Goal: Information Seeking & Learning: Learn about a topic

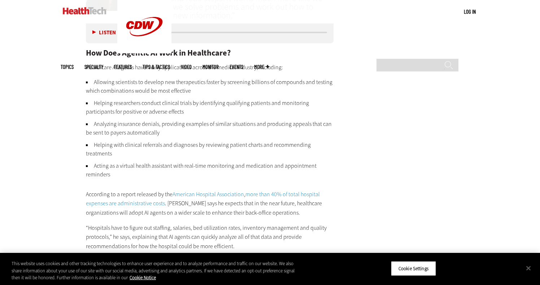
scroll to position [1046, 0]
drag, startPoint x: 119, startPoint y: 174, endPoint x: 95, endPoint y: 162, distance: 26.5
click at [95, 162] on li "Acting as a virtual health assistant with real-time monitoring and medication a…" at bounding box center [210, 169] width 248 height 17
copy li "Acting as a virtual health assistant with real-time monitoring and medication a…"
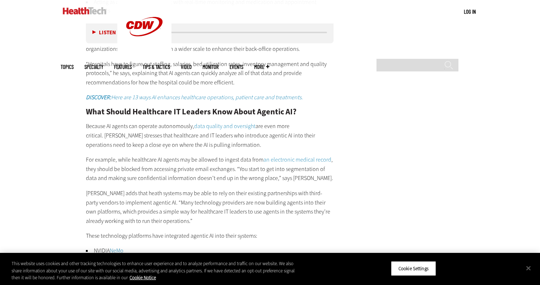
scroll to position [1210, 0]
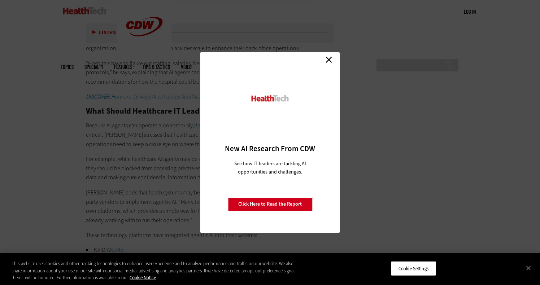
click at [331, 60] on link "Close" at bounding box center [328, 59] width 11 height 11
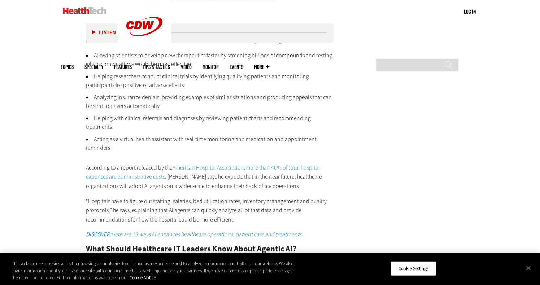
scroll to position [1070, 0]
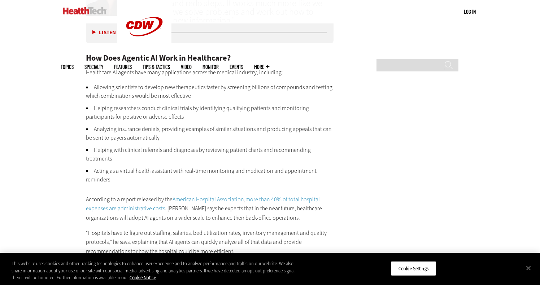
scroll to position [1039, 0]
drag, startPoint x: 115, startPoint y: 182, endPoint x: 95, endPoint y: 174, distance: 22.2
click at [95, 174] on li "Acting as a virtual health assistant with real-time monitoring and medication a…" at bounding box center [210, 176] width 248 height 17
copy li "Acting as a virtual health assistant with real-time monitoring and medication a…"
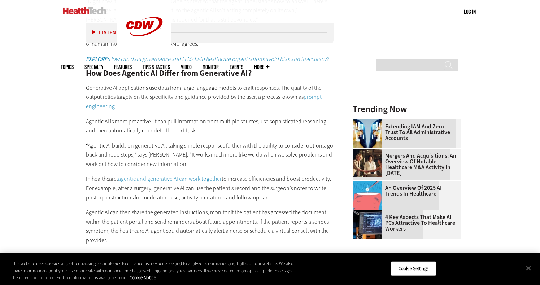
scroll to position [458, 0]
